Goal: Task Accomplishment & Management: Use online tool/utility

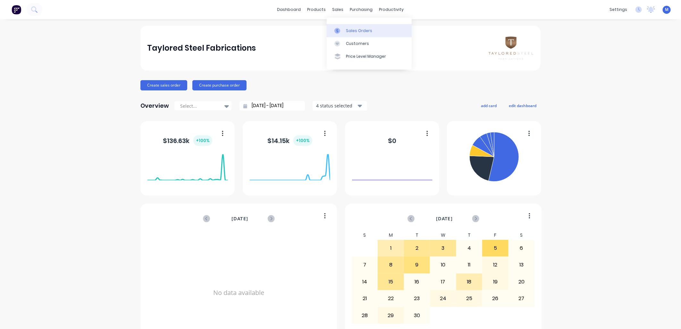
click at [343, 31] on div at bounding box center [339, 31] width 10 height 6
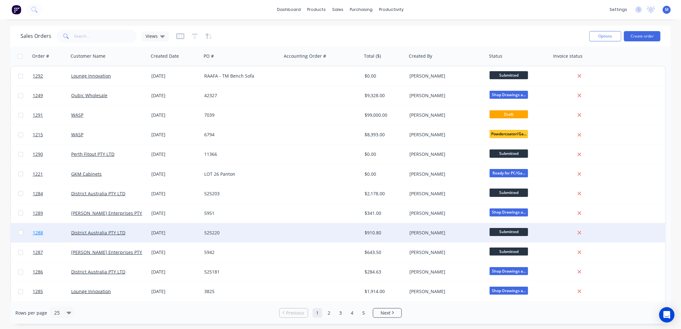
click at [42, 232] on span "1288" at bounding box center [38, 233] width 10 height 6
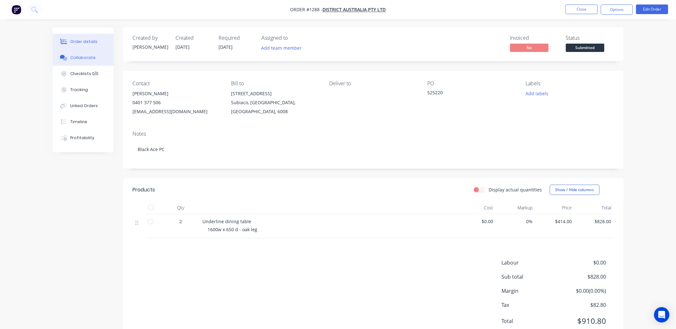
click at [92, 55] on div "Collaborate" at bounding box center [82, 58] width 25 height 6
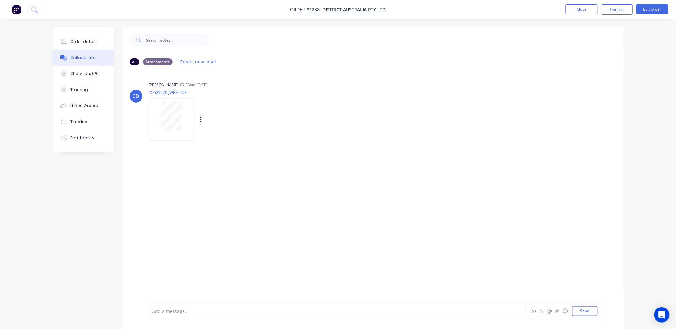
click at [200, 121] on icon "button" at bounding box center [200, 119] width 2 height 7
click at [224, 134] on button "Download" at bounding box center [242, 137] width 72 height 14
